Goal: Task Accomplishment & Management: Manage account settings

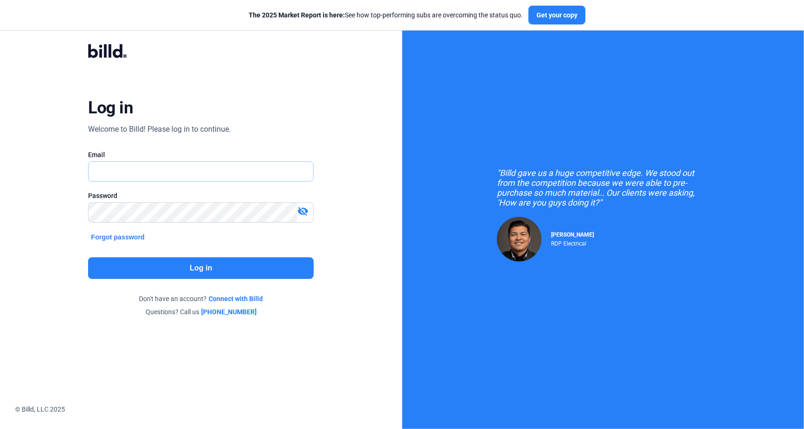
type input "[EMAIL_ADDRESS][DOMAIN_NAME]"
click at [195, 266] on button "Log in" at bounding box center [201, 269] width 226 height 22
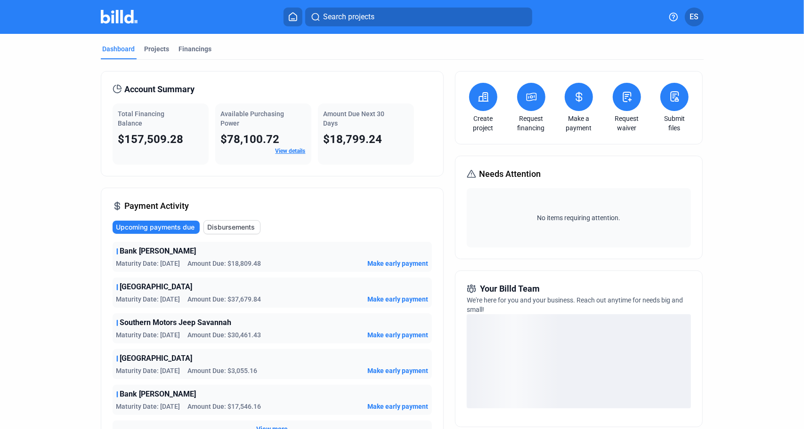
click at [578, 94] on icon at bounding box center [579, 96] width 12 height 11
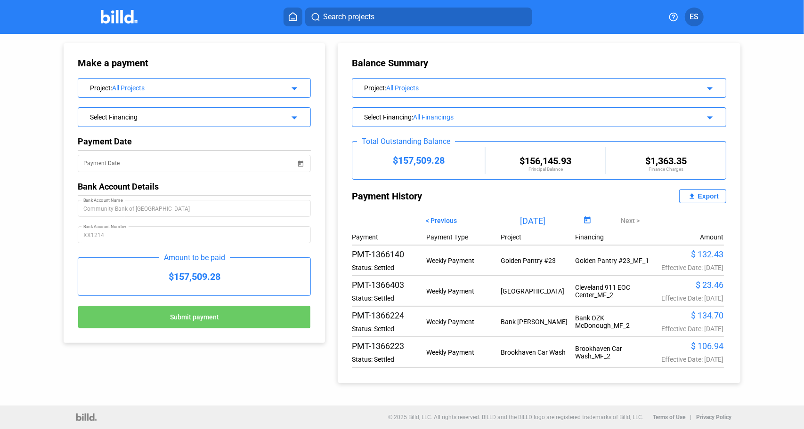
click at [589, 219] on span "Open calendar" at bounding box center [587, 221] width 23 height 23
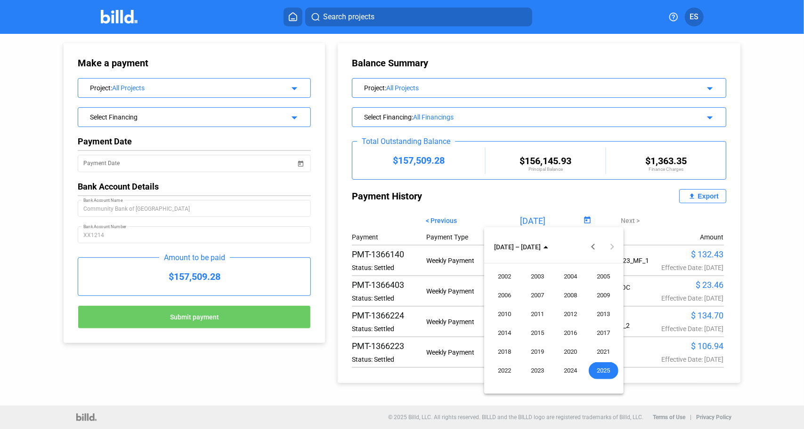
click at [598, 369] on span "2025" at bounding box center [604, 371] width 30 height 17
click at [506, 333] on span "SEP" at bounding box center [505, 333] width 30 height 17
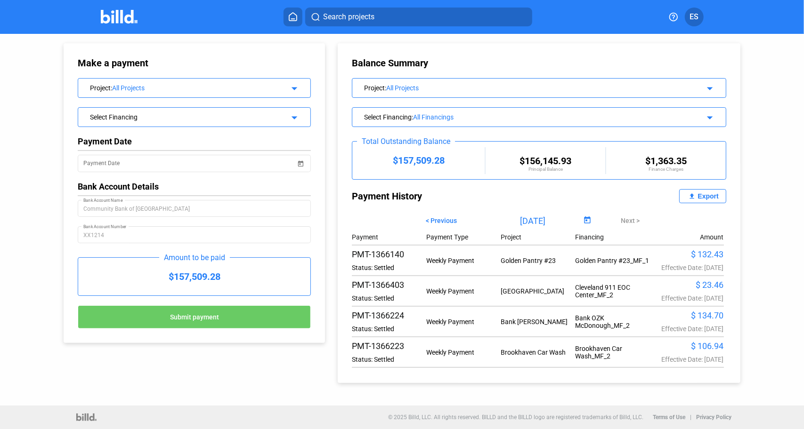
type input "[DATE]"
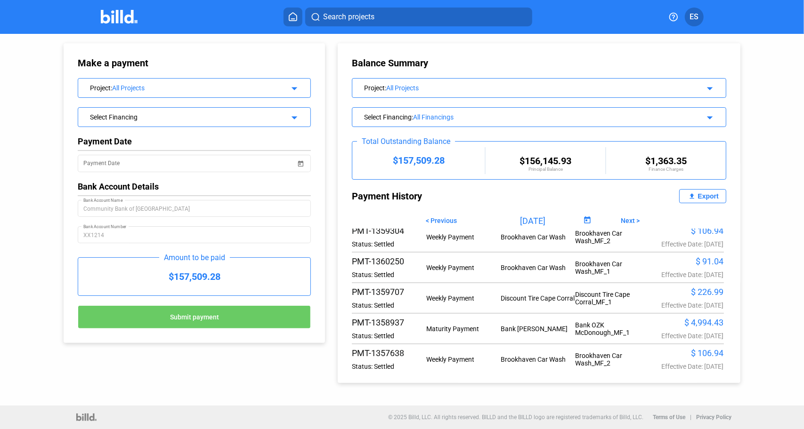
scroll to position [880, 0]
